Goal: Task Accomplishment & Management: Manage account settings

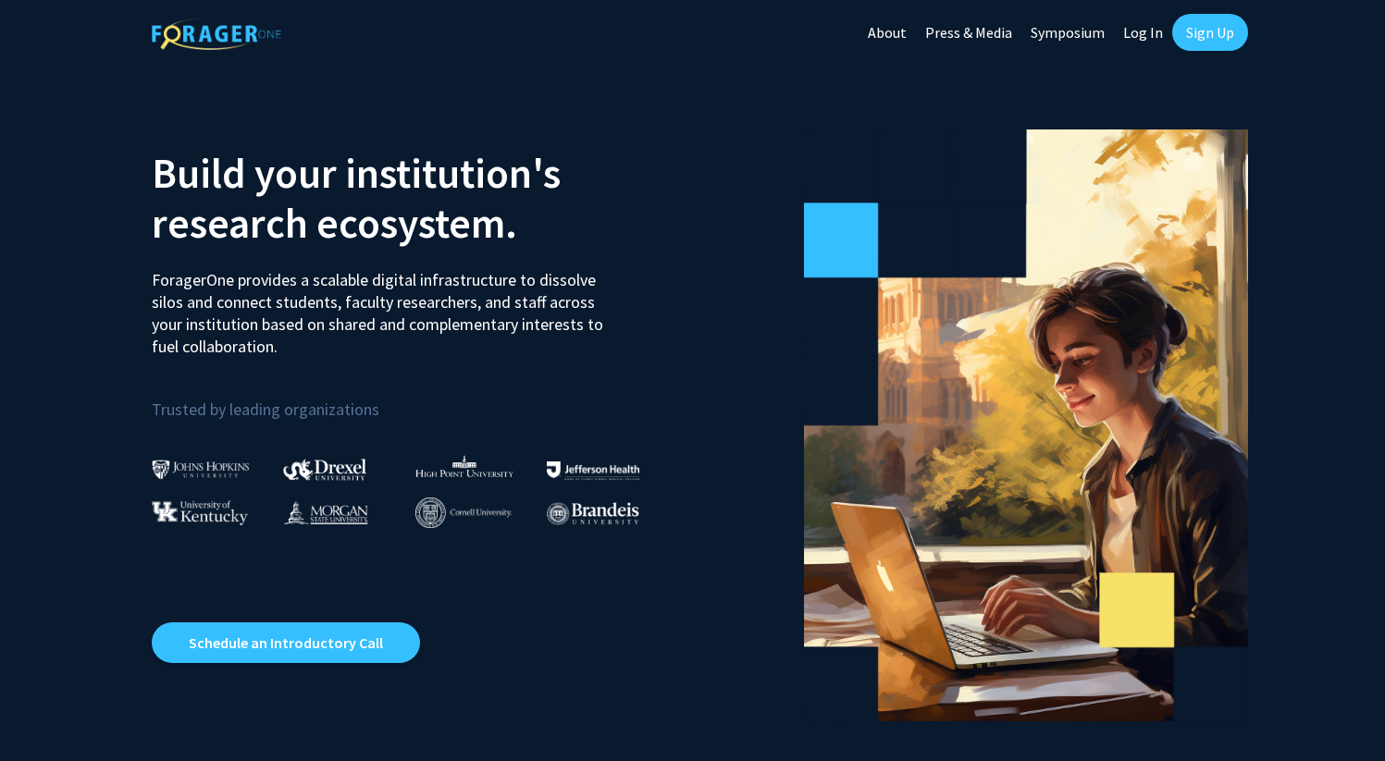
click at [1219, 40] on link "Sign Up" at bounding box center [1210, 32] width 76 height 37
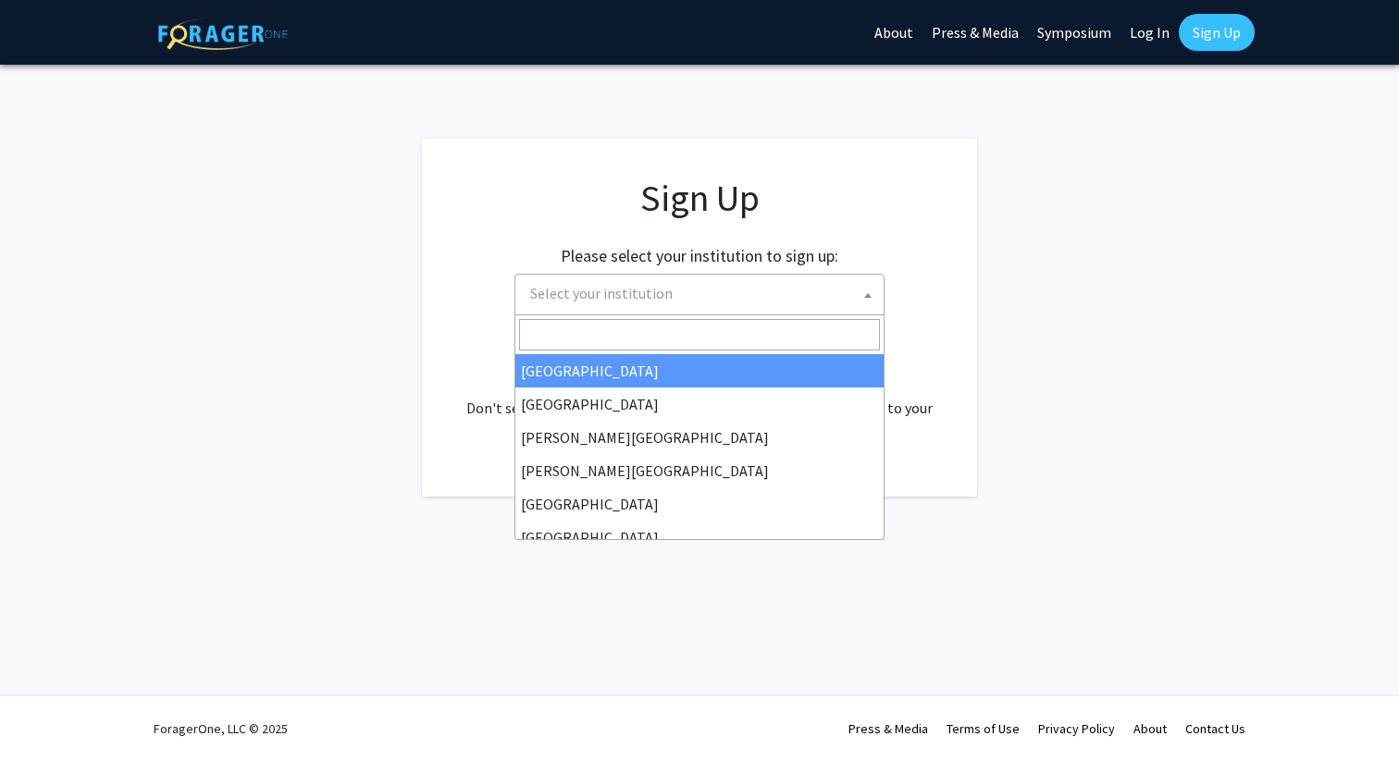
click at [823, 296] on span "Select your institution" at bounding box center [703, 294] width 361 height 38
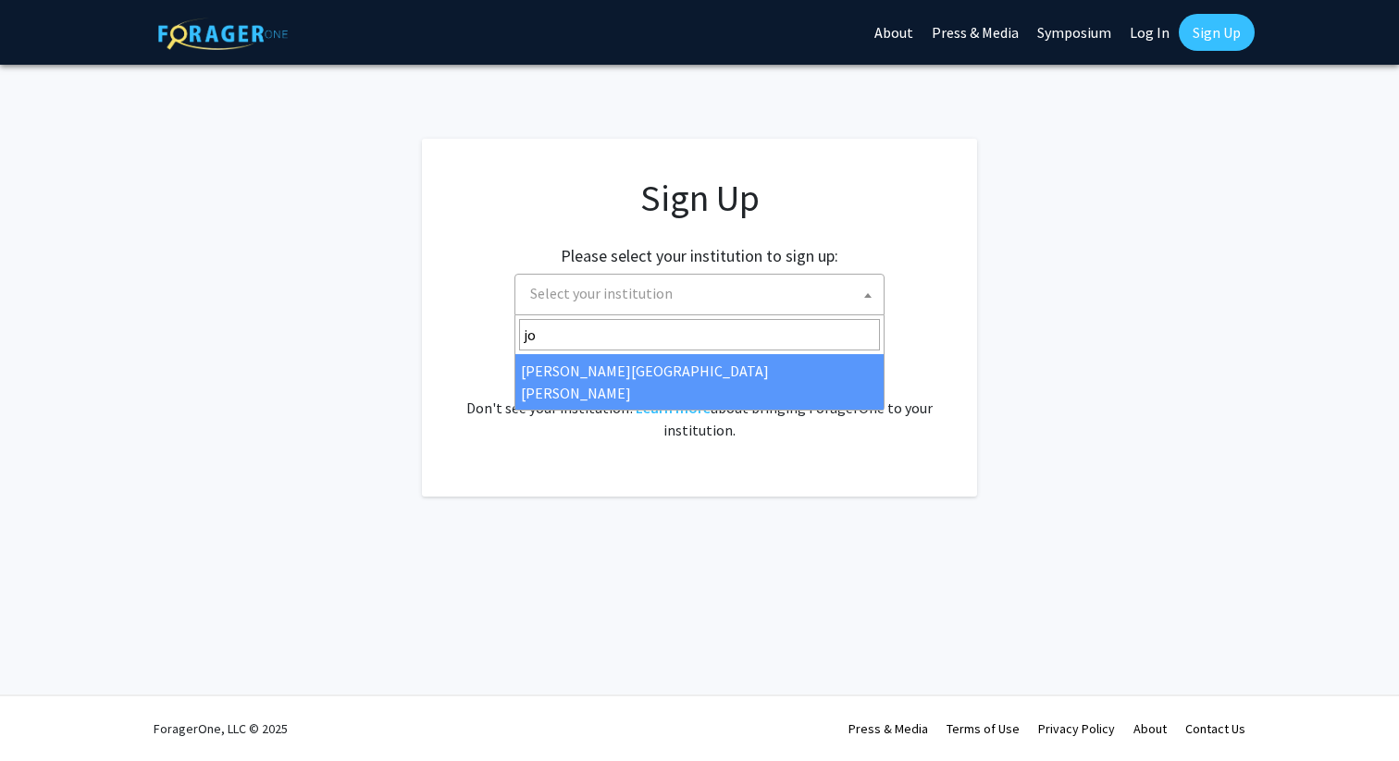
type input "jo"
select select "1"
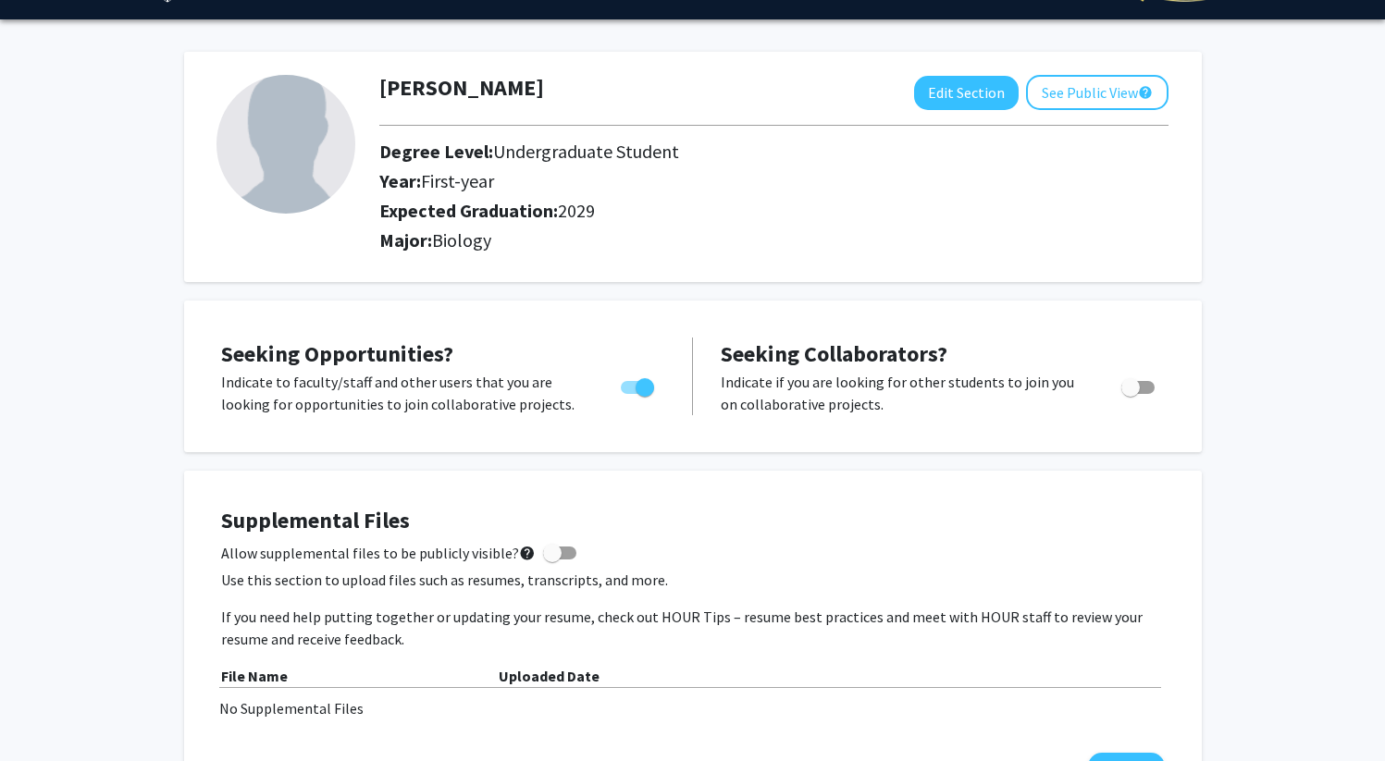
scroll to position [14, 0]
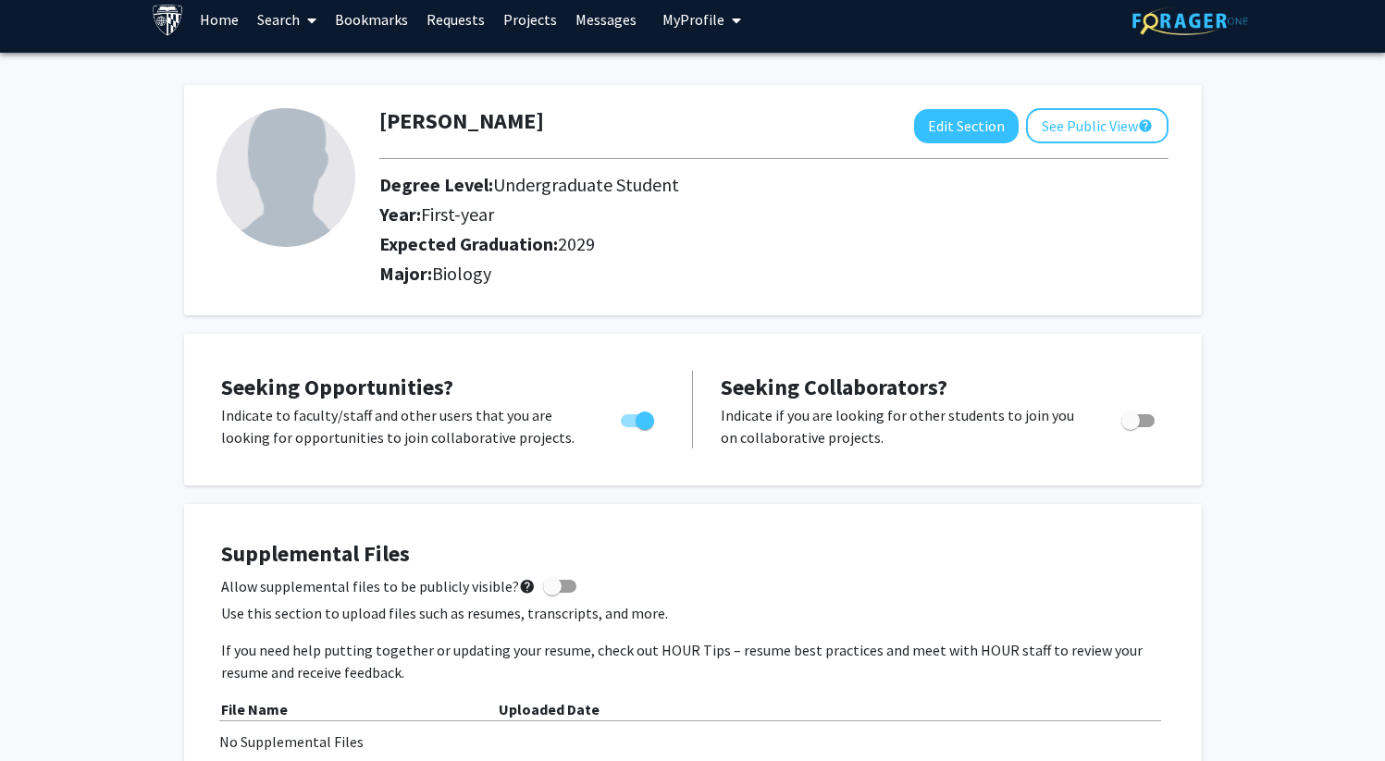
click at [952, 106] on div "[PERSON_NAME] Edit Section See Public View help Degree Level: Undergraduate Stu…" at bounding box center [693, 200] width 1018 height 230
click at [954, 115] on button "Edit Section" at bounding box center [966, 126] width 105 height 34
select select "first-year"
select select "2029"
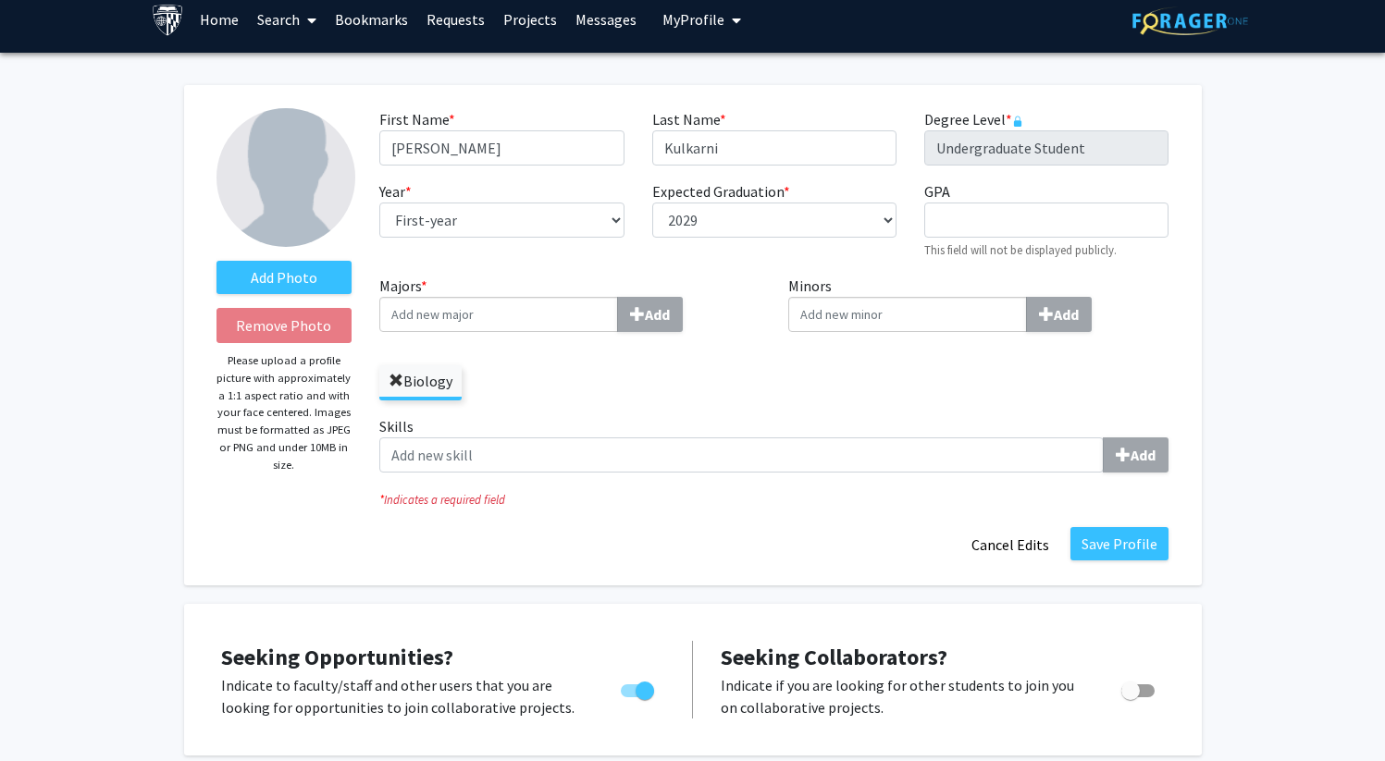
click at [396, 381] on span at bounding box center [396, 381] width 15 height 15
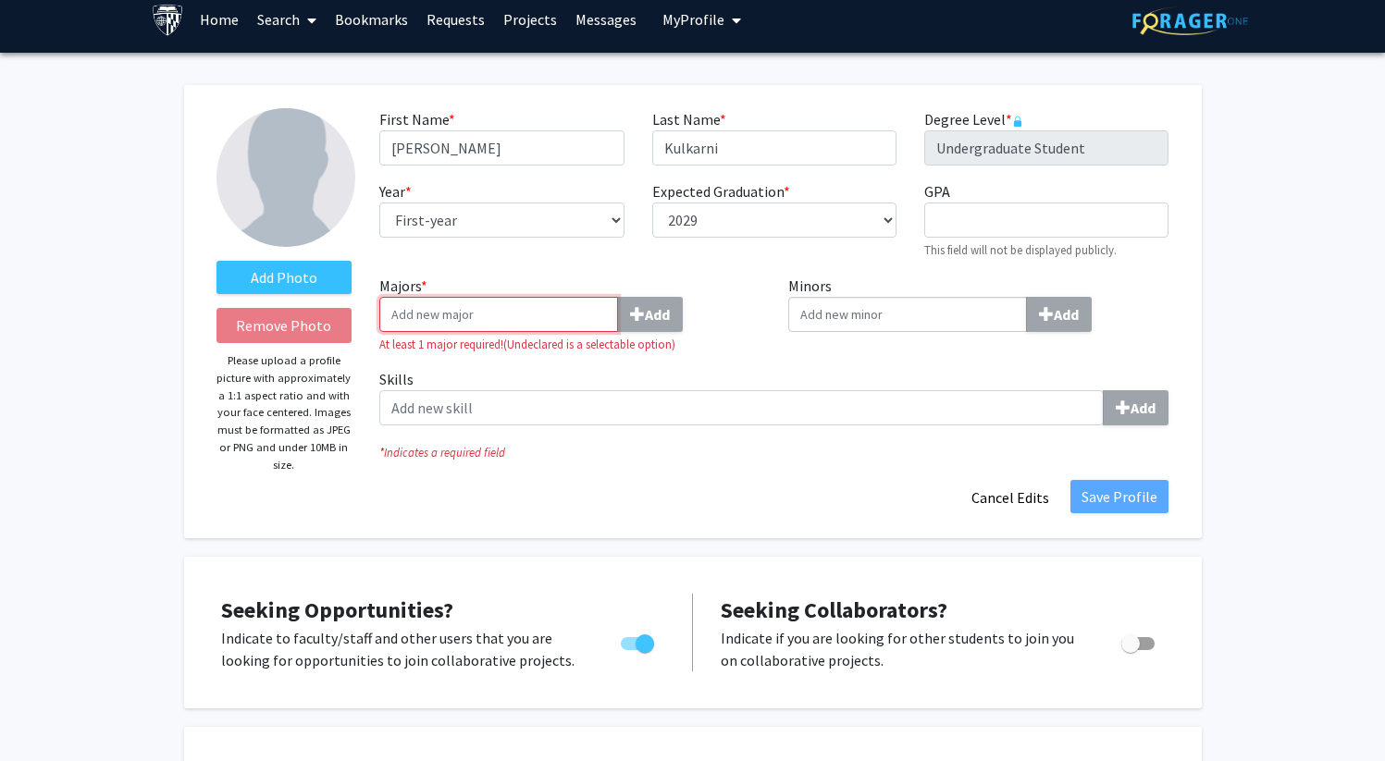
click at [525, 318] on input "Majors * Add" at bounding box center [498, 314] width 239 height 35
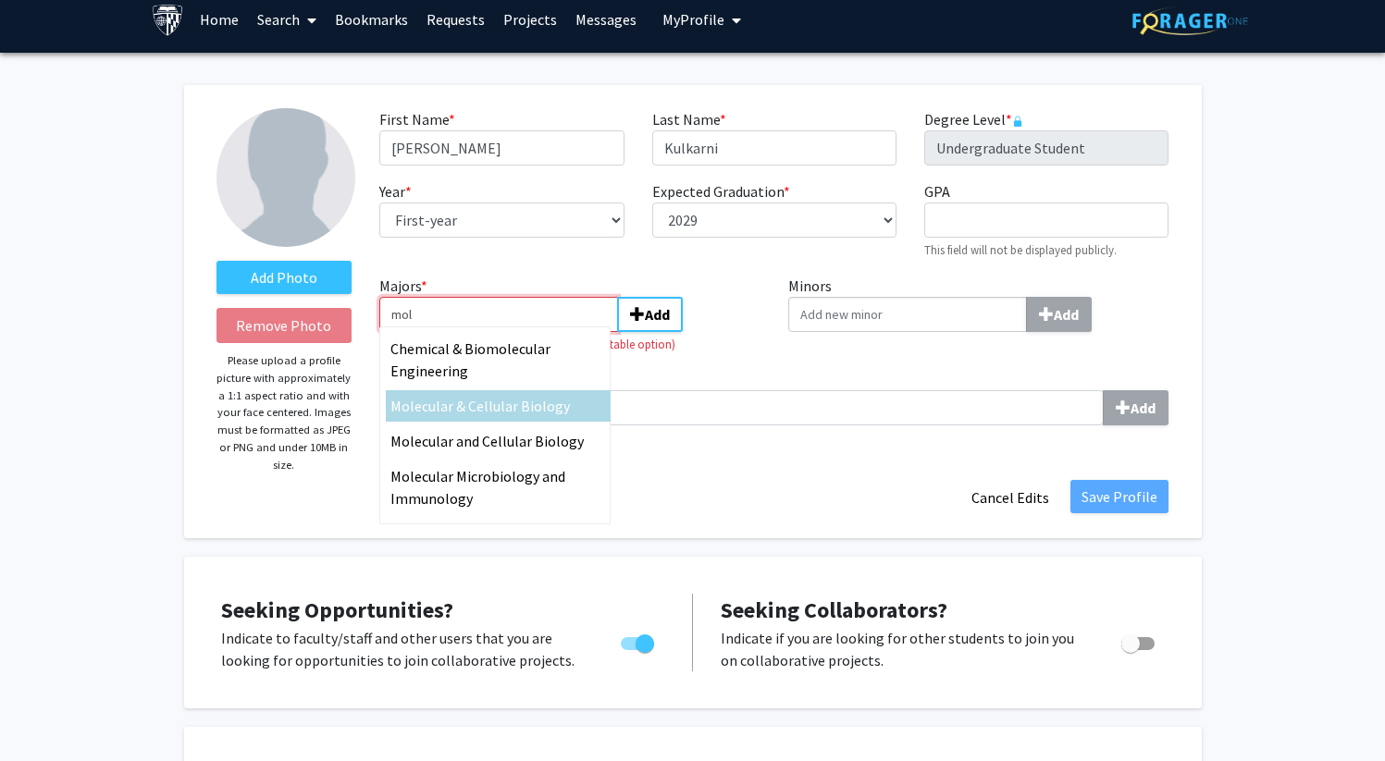
type input "mol"
click at [561, 414] on span "ecular & Cellular Biology" at bounding box center [491, 406] width 155 height 19
click at [561, 332] on input "mol" at bounding box center [498, 314] width 239 height 35
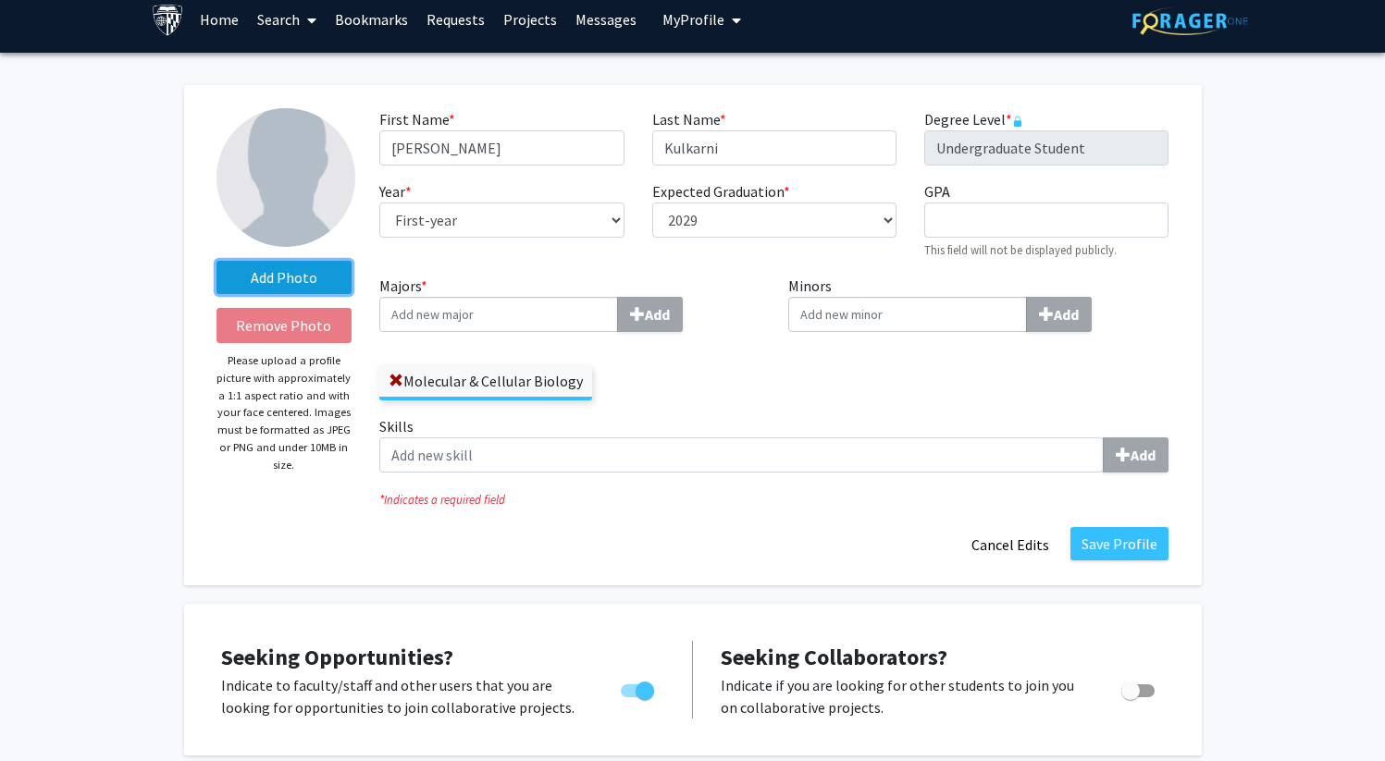
click at [253, 274] on label "Add Photo" at bounding box center [284, 277] width 136 height 33
click at [0, 0] on input "Add Photo" at bounding box center [0, 0] width 0 height 0
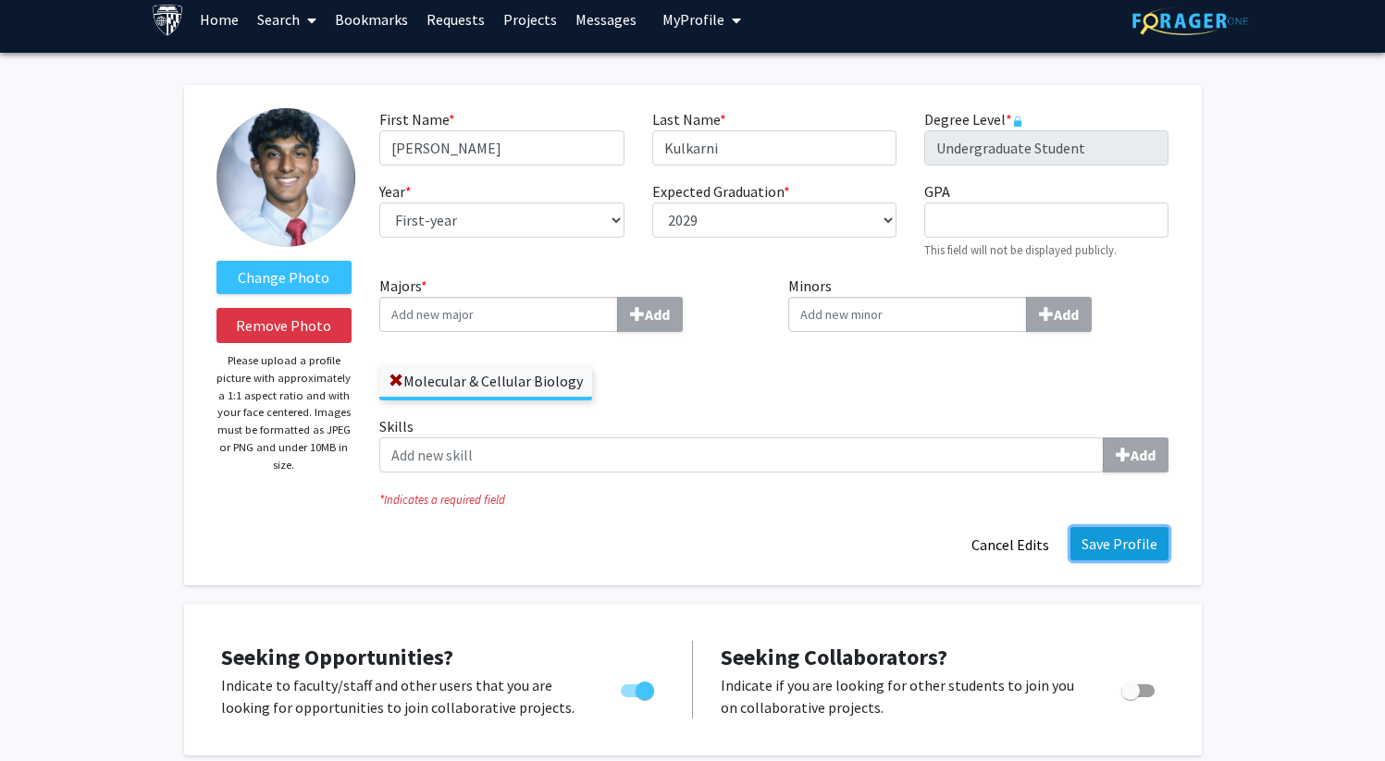
click at [1123, 546] on button "Save Profile" at bounding box center [1119, 543] width 98 height 33
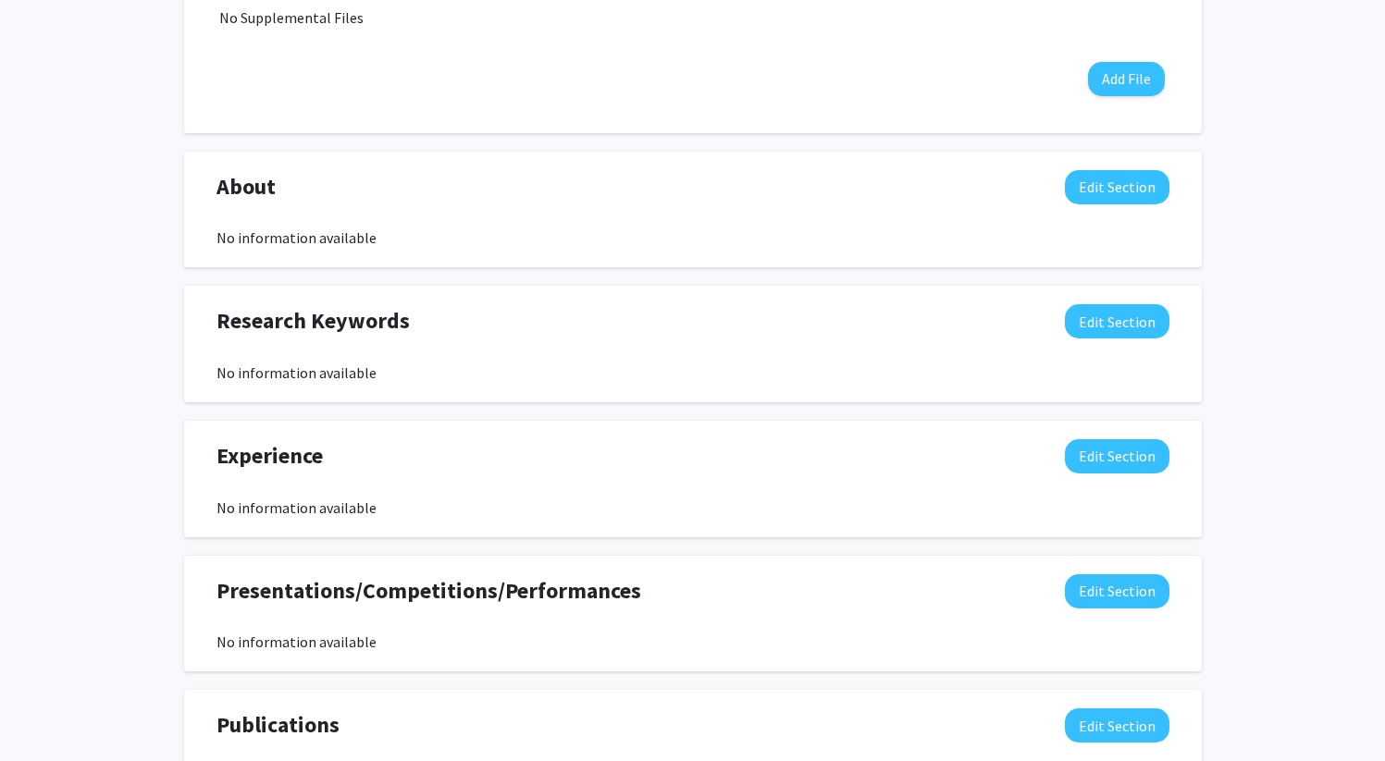
scroll to position [708, 0]
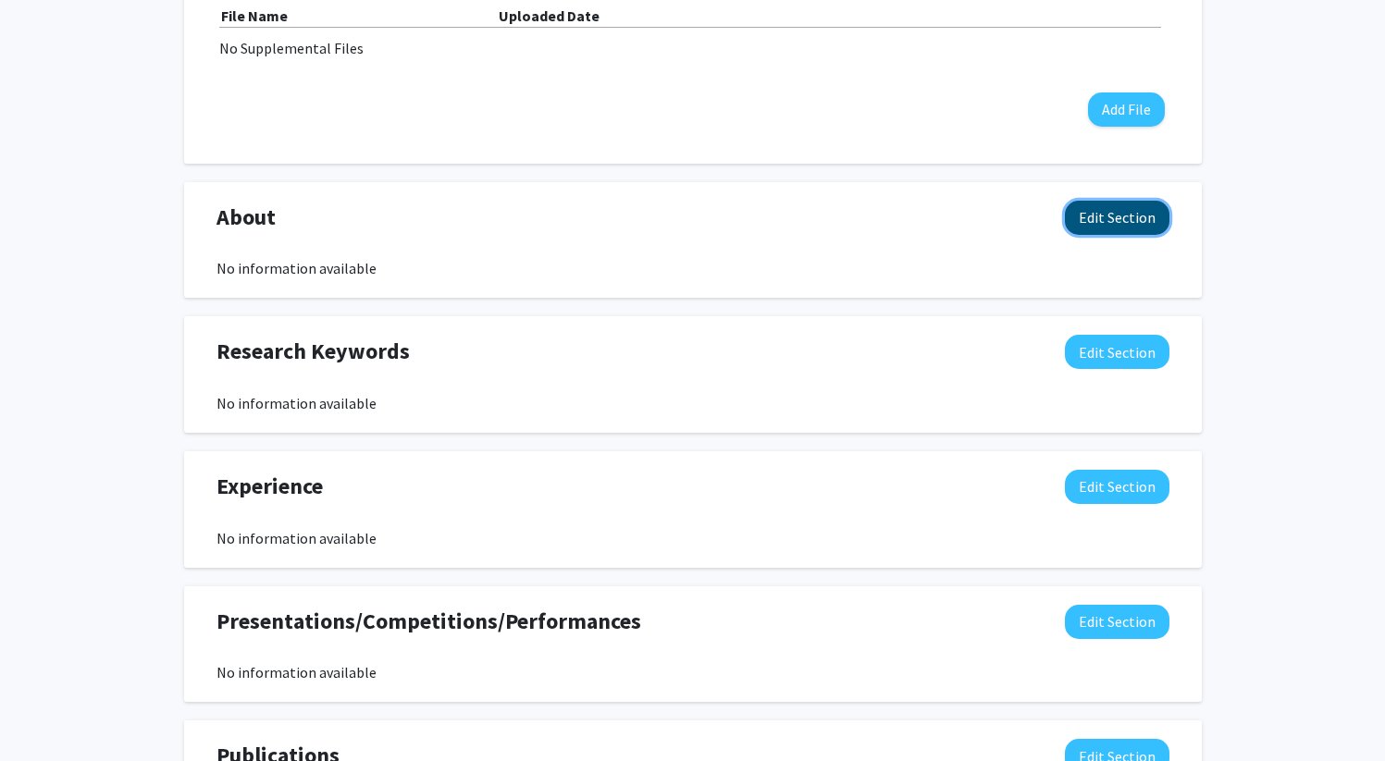
click at [1105, 219] on button "Edit Section" at bounding box center [1117, 218] width 105 height 34
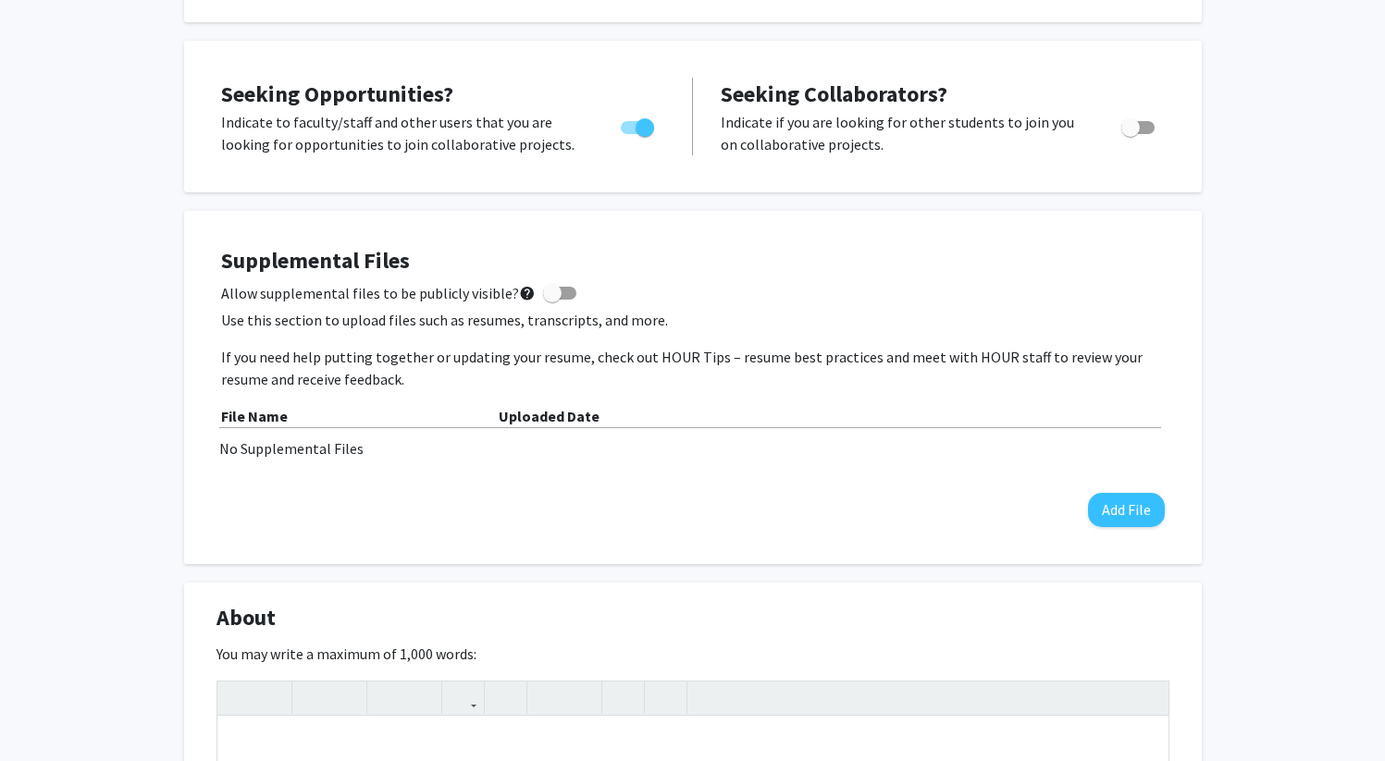
scroll to position [0, 0]
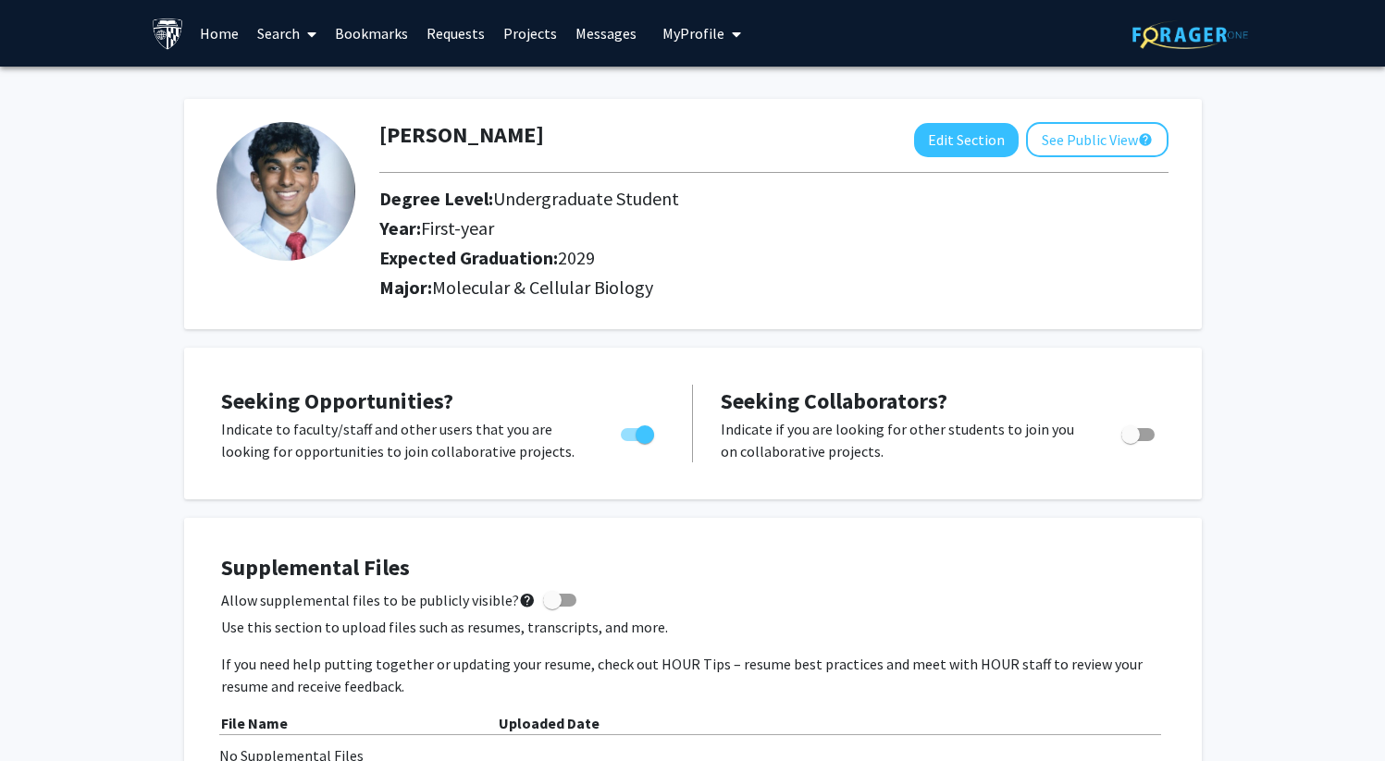
click at [682, 37] on span "My Profile" at bounding box center [693, 33] width 62 height 19
